Goal: Task Accomplishment & Management: Manage account settings

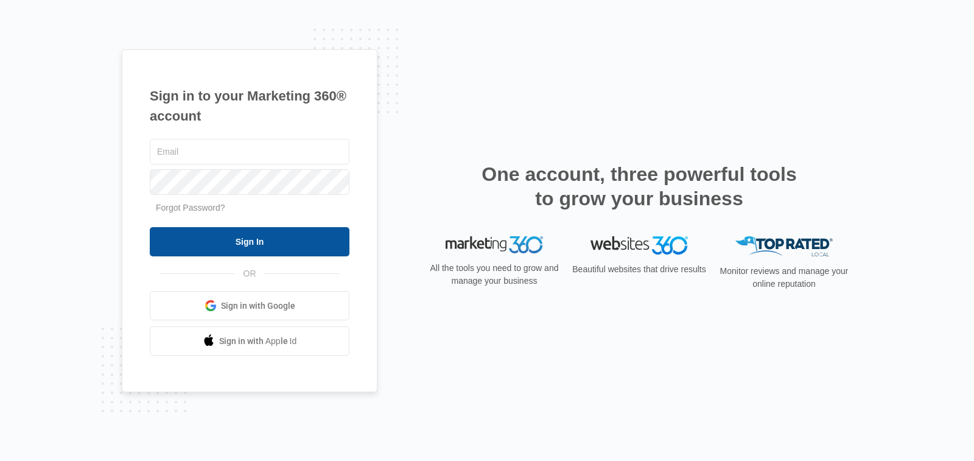
type input "[PERSON_NAME][EMAIL_ADDRESS][DOMAIN_NAME]"
click at [252, 241] on input "Sign In" at bounding box center [250, 241] width 200 height 29
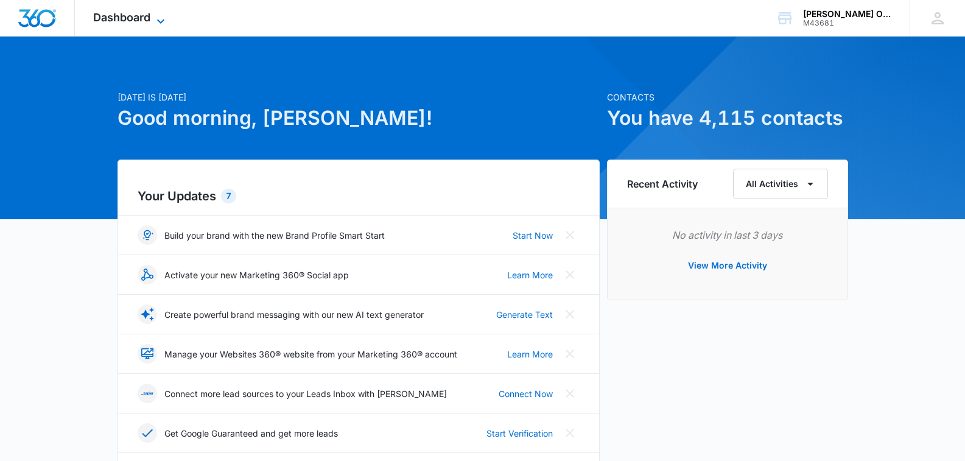
click at [131, 20] on span "Dashboard" at bounding box center [121, 17] width 57 height 13
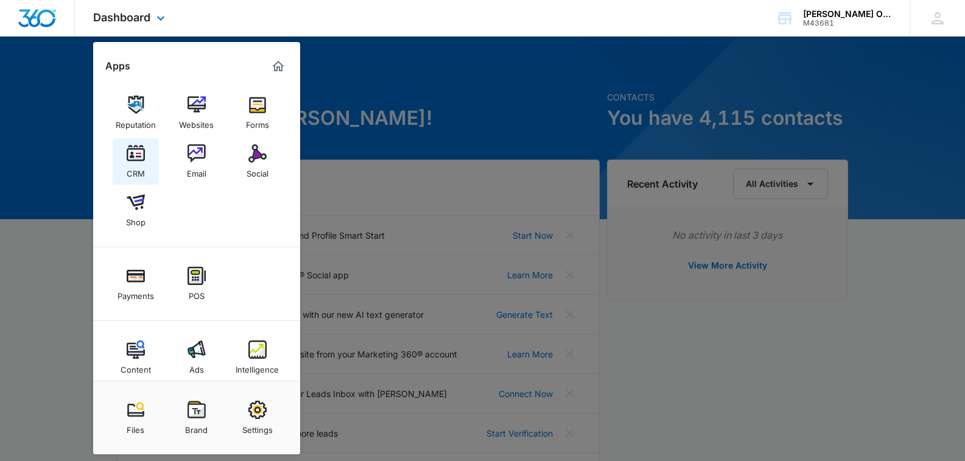
click at [135, 164] on div "CRM" at bounding box center [136, 171] width 18 height 16
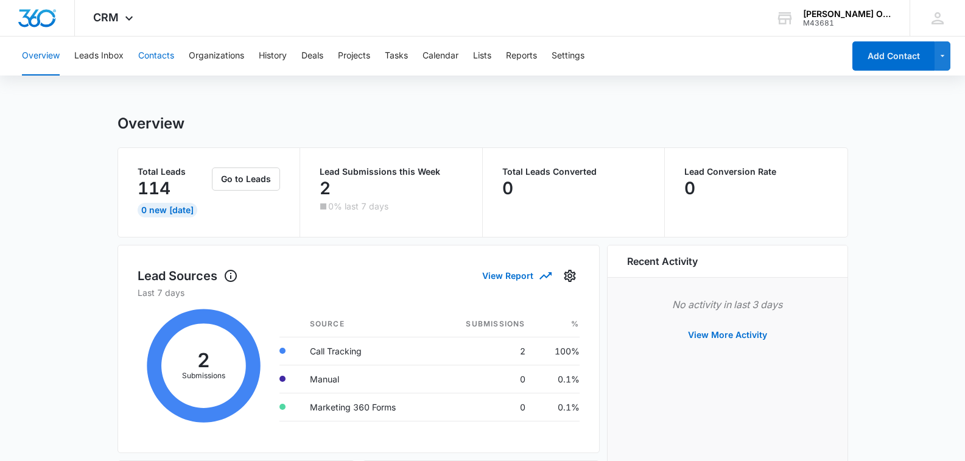
click at [143, 55] on button "Contacts" at bounding box center [156, 56] width 36 height 39
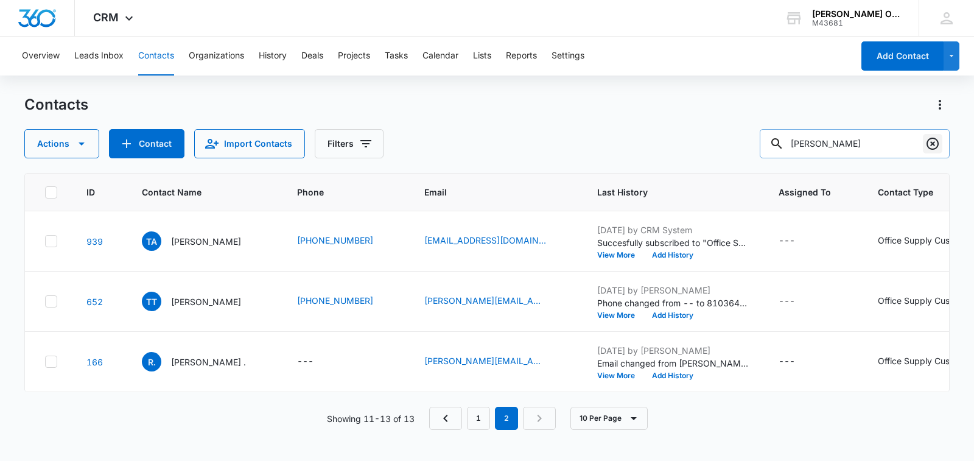
click at [936, 144] on icon "Clear" at bounding box center [933, 143] width 15 height 15
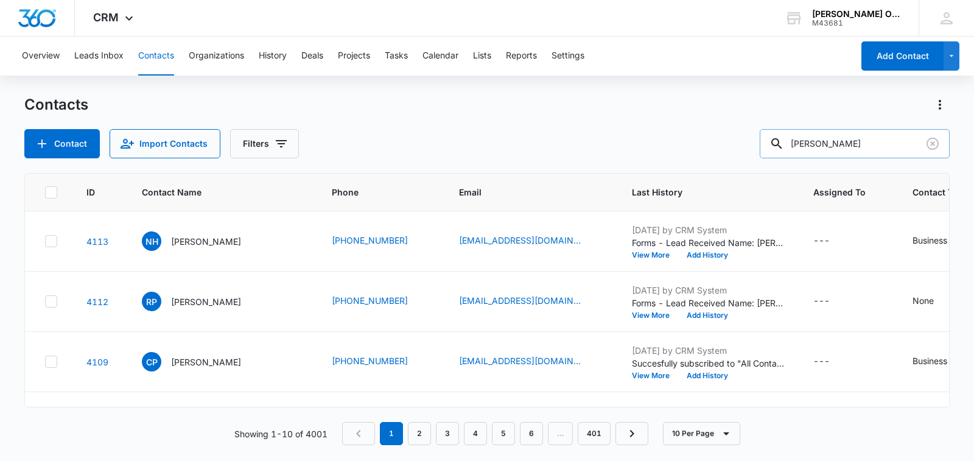
type input "[PERSON_NAME]"
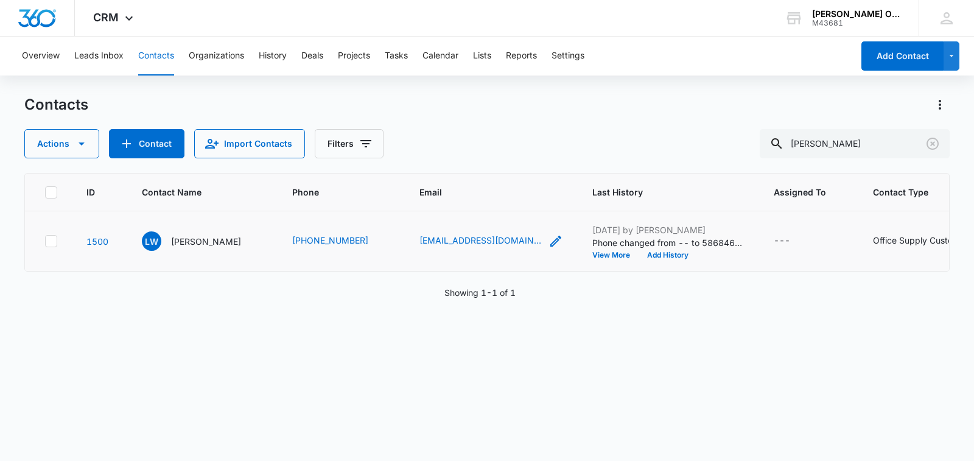
click at [549, 242] on icon "Email - lwatson@columbiamt.com - Select to Edit Field" at bounding box center [556, 241] width 15 height 15
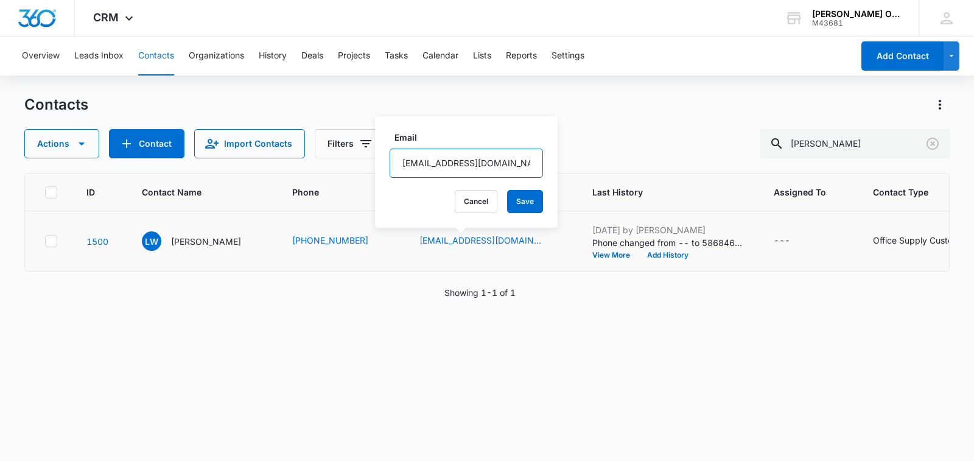
drag, startPoint x: 484, startPoint y: 162, endPoint x: 395, endPoint y: 168, distance: 89.1
click at [395, 168] on input "[EMAIL_ADDRESS][DOMAIN_NAME]" at bounding box center [466, 163] width 153 height 29
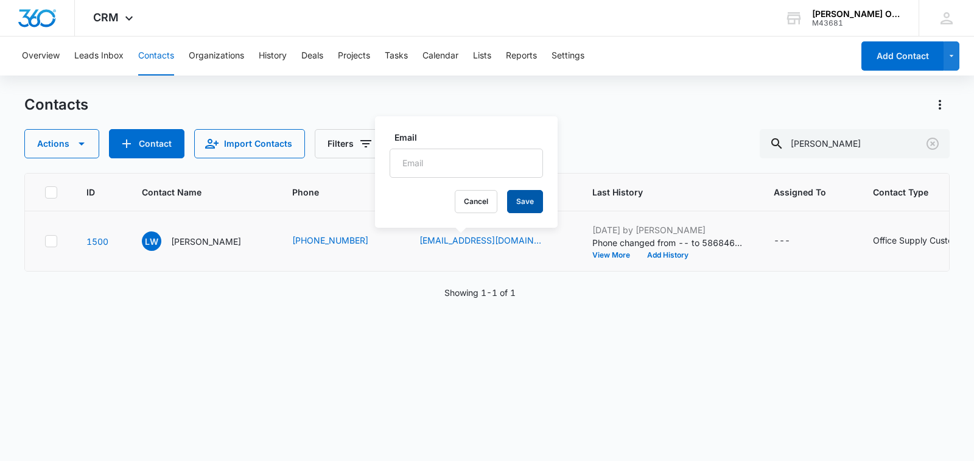
click at [511, 200] on button "Save" at bounding box center [525, 201] width 36 height 23
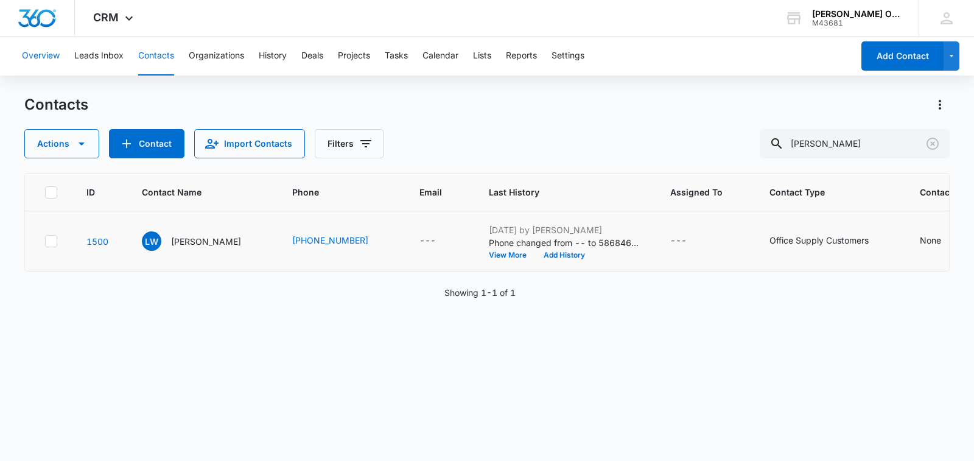
click at [40, 52] on button "Overview" at bounding box center [41, 56] width 38 height 39
